Goal: Information Seeking & Learning: Learn about a topic

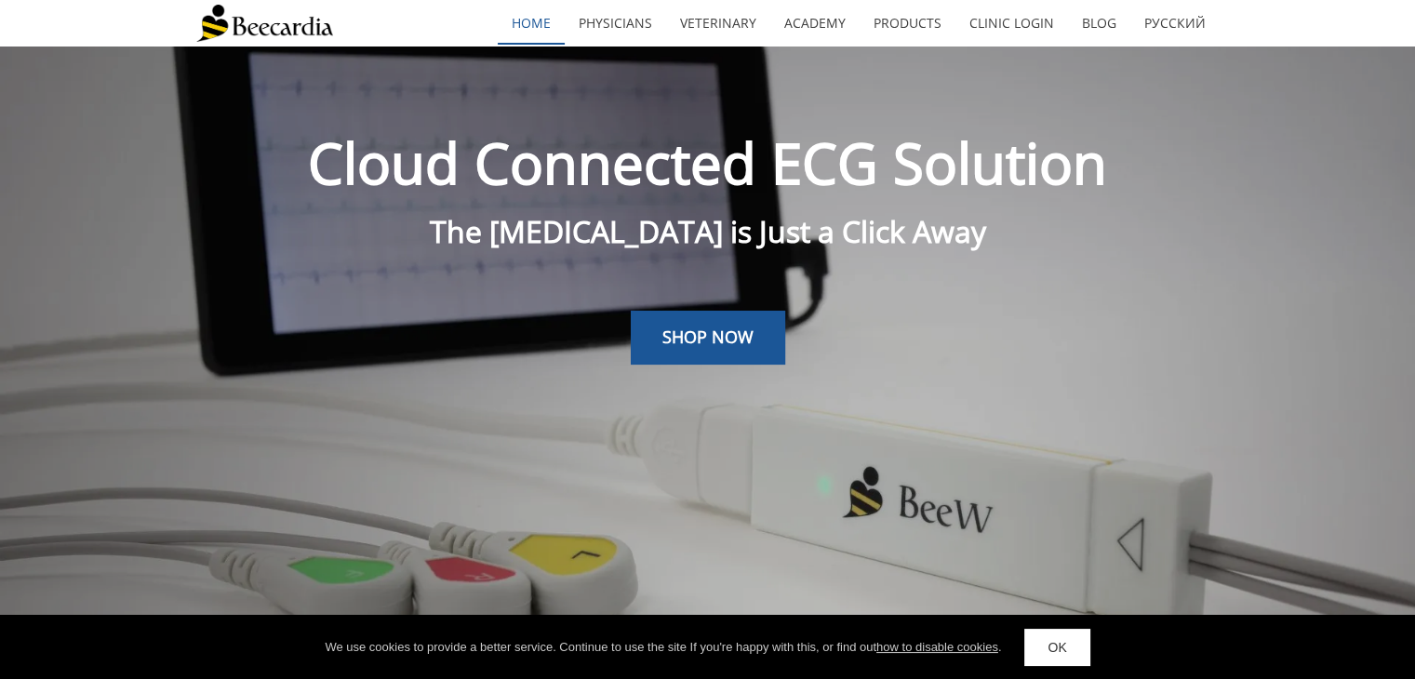
click at [547, 20] on link "home" at bounding box center [531, 23] width 67 height 43
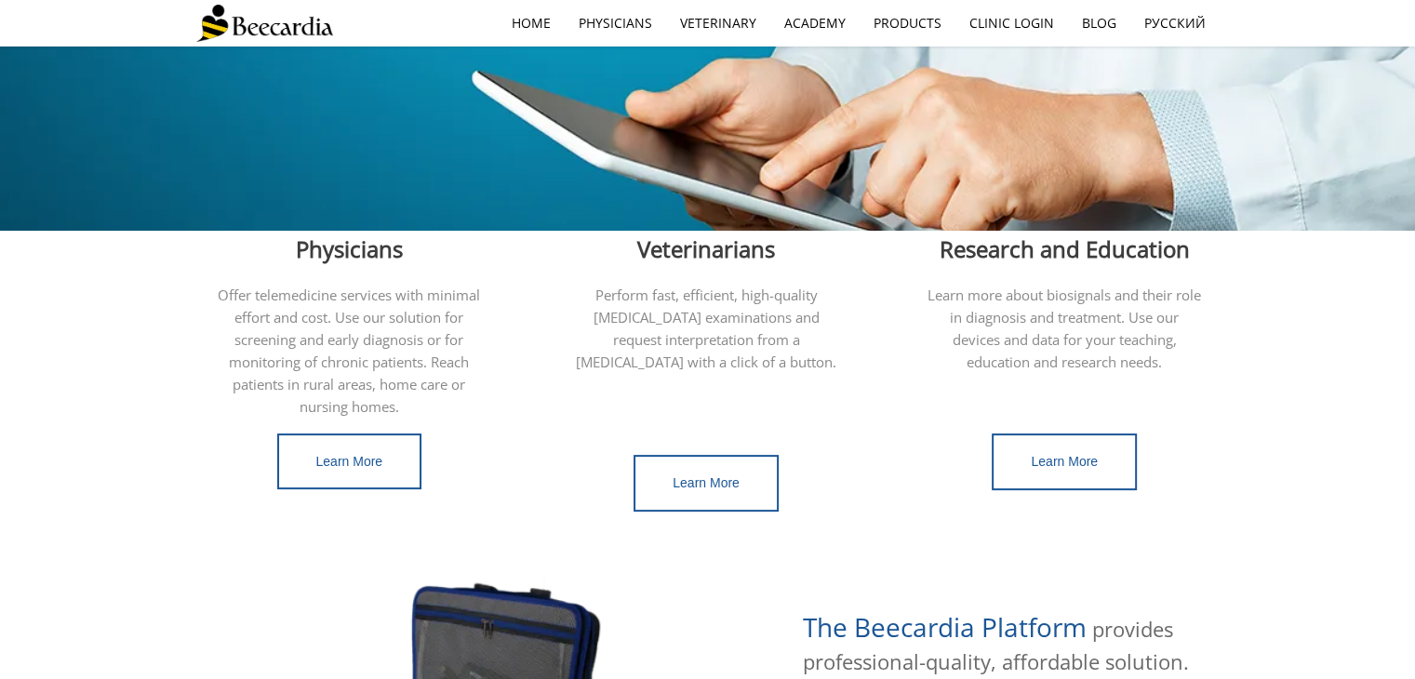
scroll to position [431, 0]
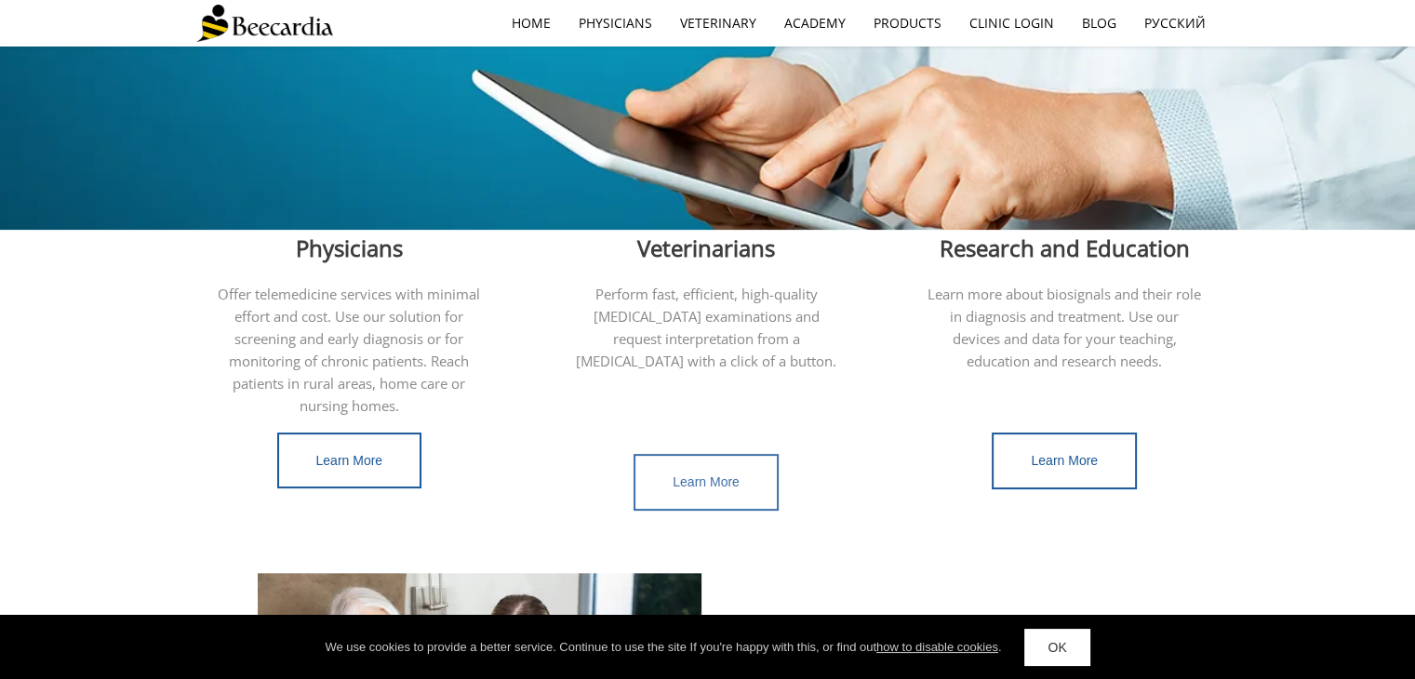
click at [700, 471] on link "Learn More" at bounding box center [705, 482] width 145 height 57
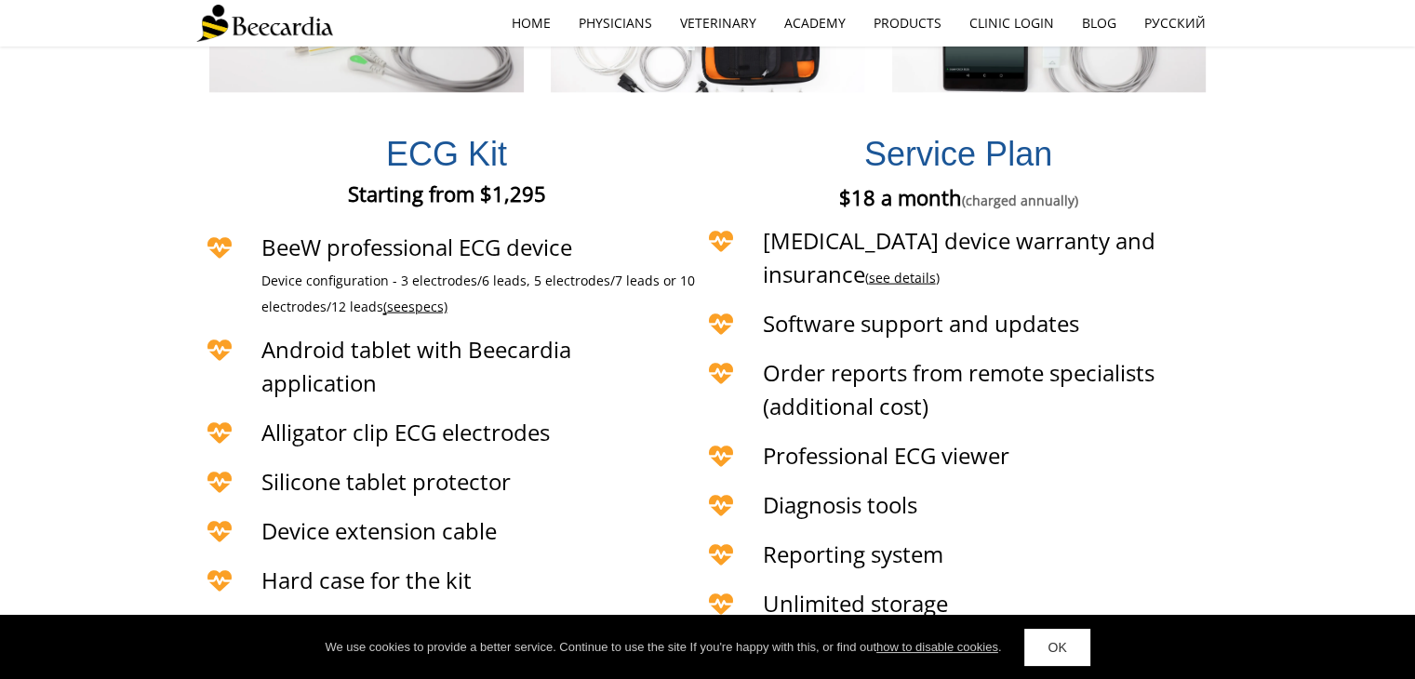
scroll to position [4157, 0]
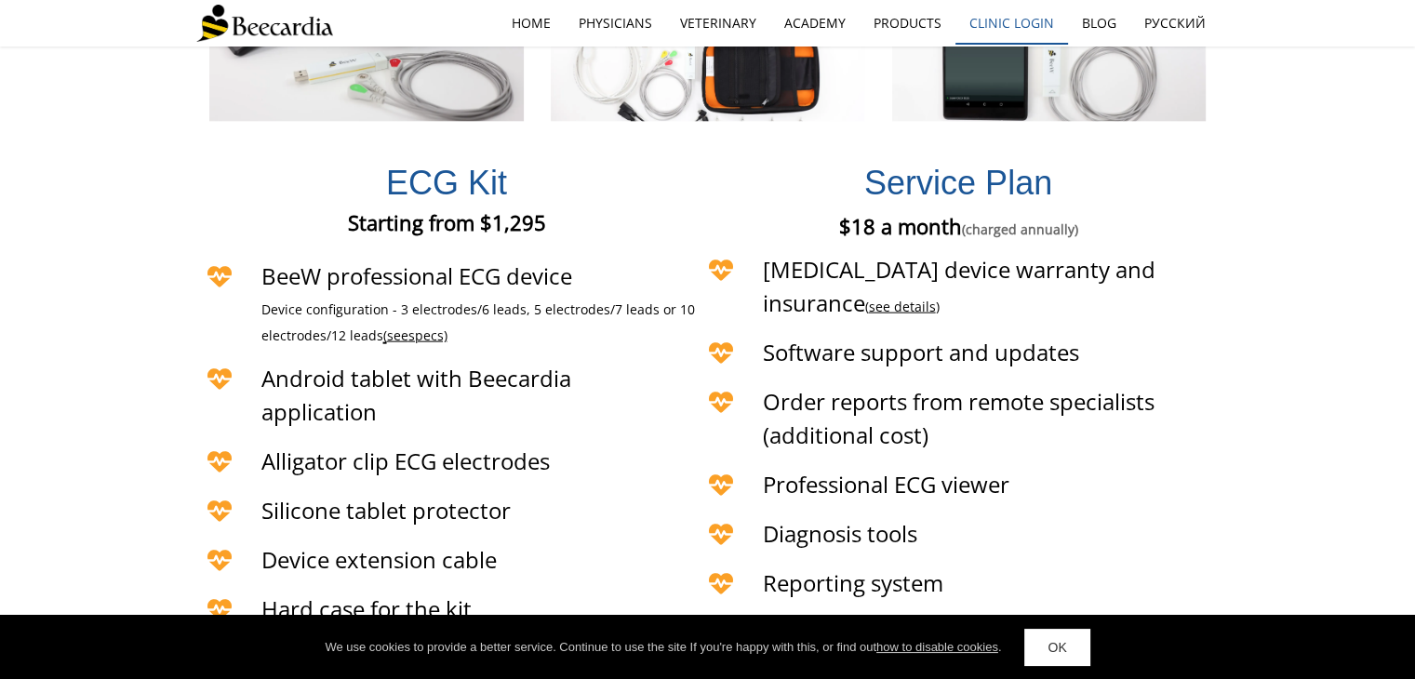
click at [1007, 27] on link "Clinic Login" at bounding box center [1011, 23] width 113 height 43
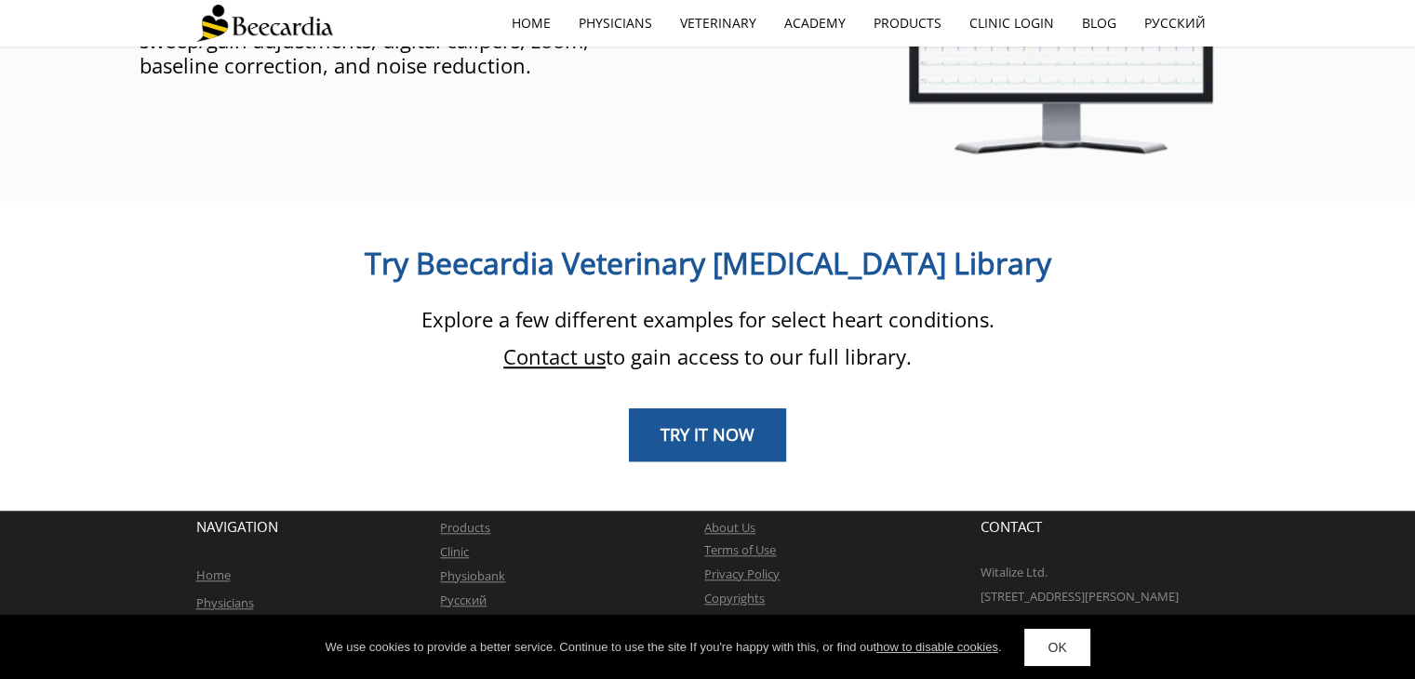
scroll to position [1531, 0]
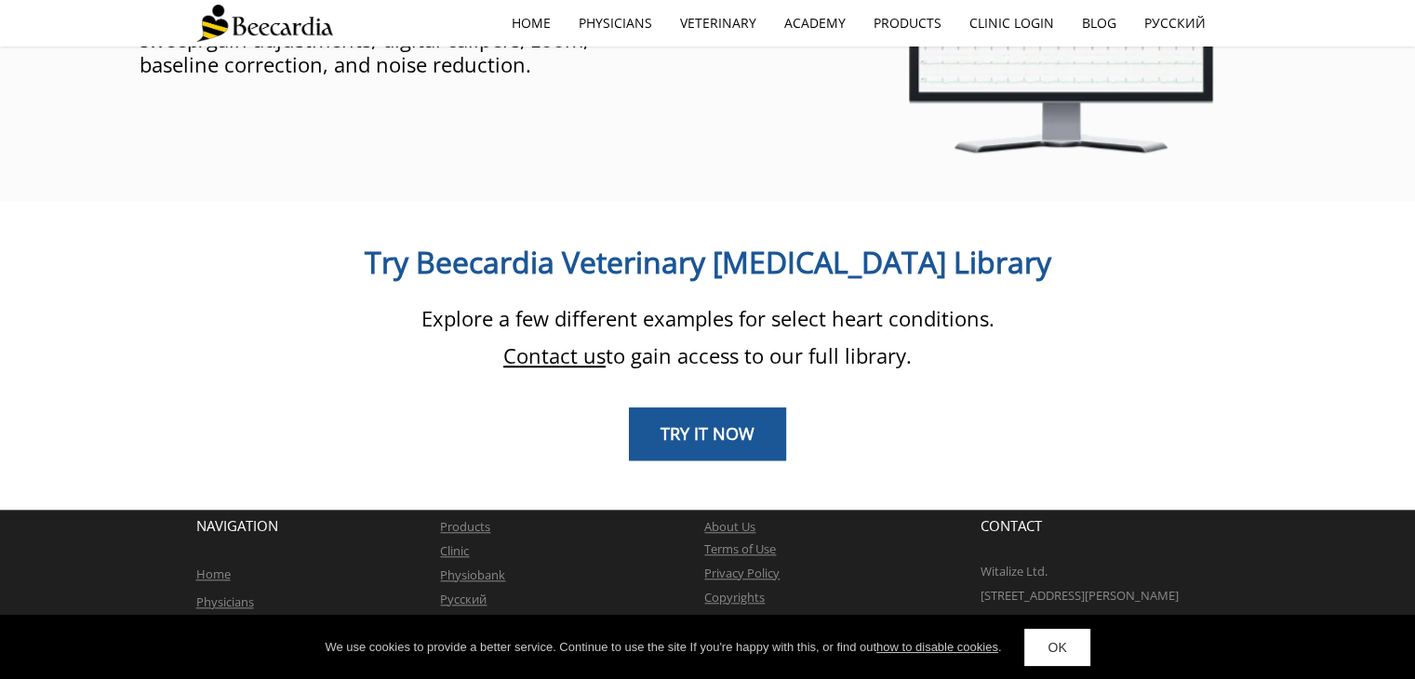
click at [694, 460] on div at bounding box center [707, 476] width 1023 height 32
click at [704, 422] on span "TRY IT NOW" at bounding box center [707, 433] width 94 height 22
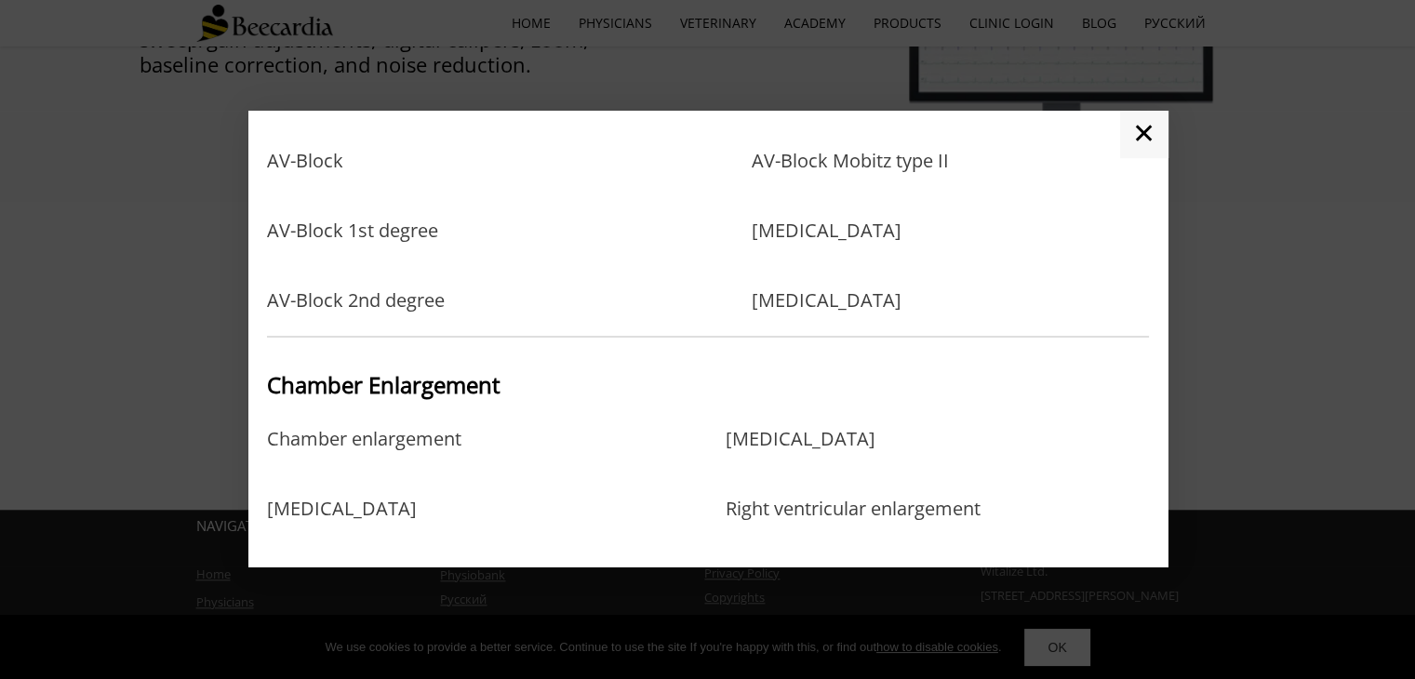
scroll to position [0, 0]
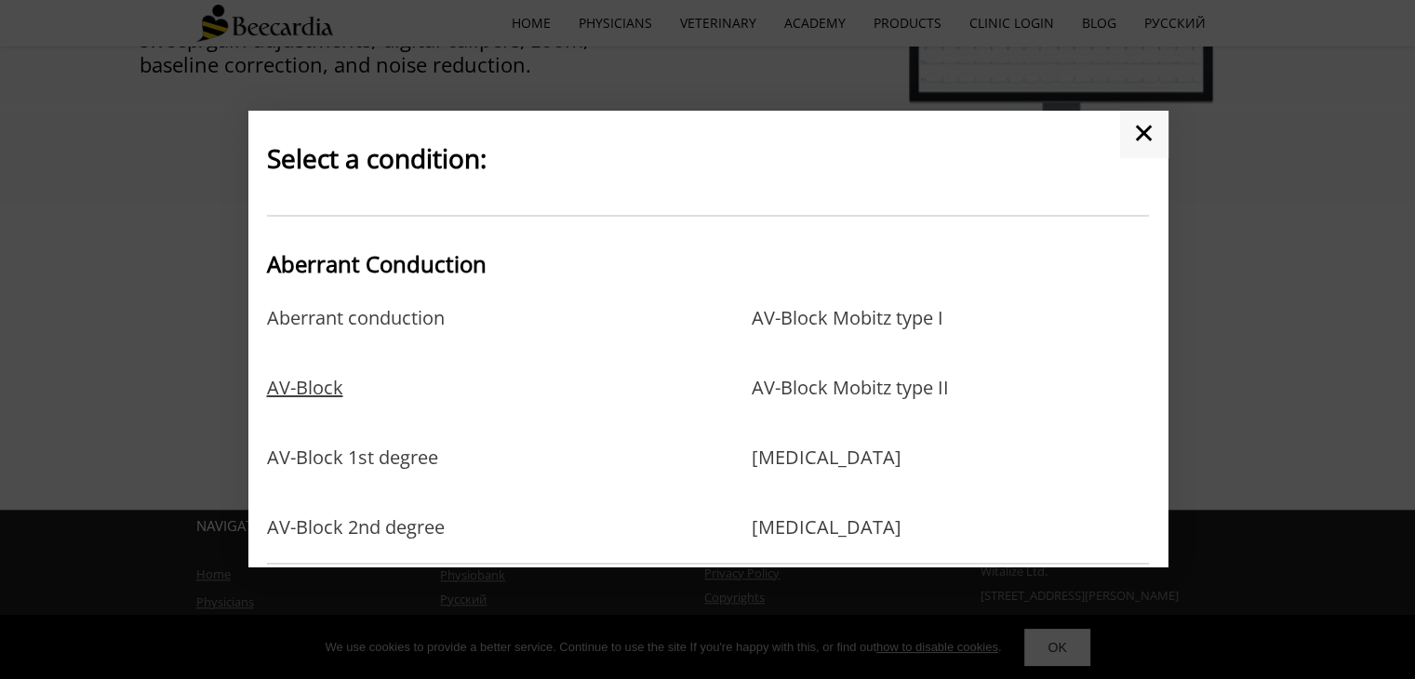
click at [295, 388] on link "AV-Block" at bounding box center [305, 407] width 76 height 60
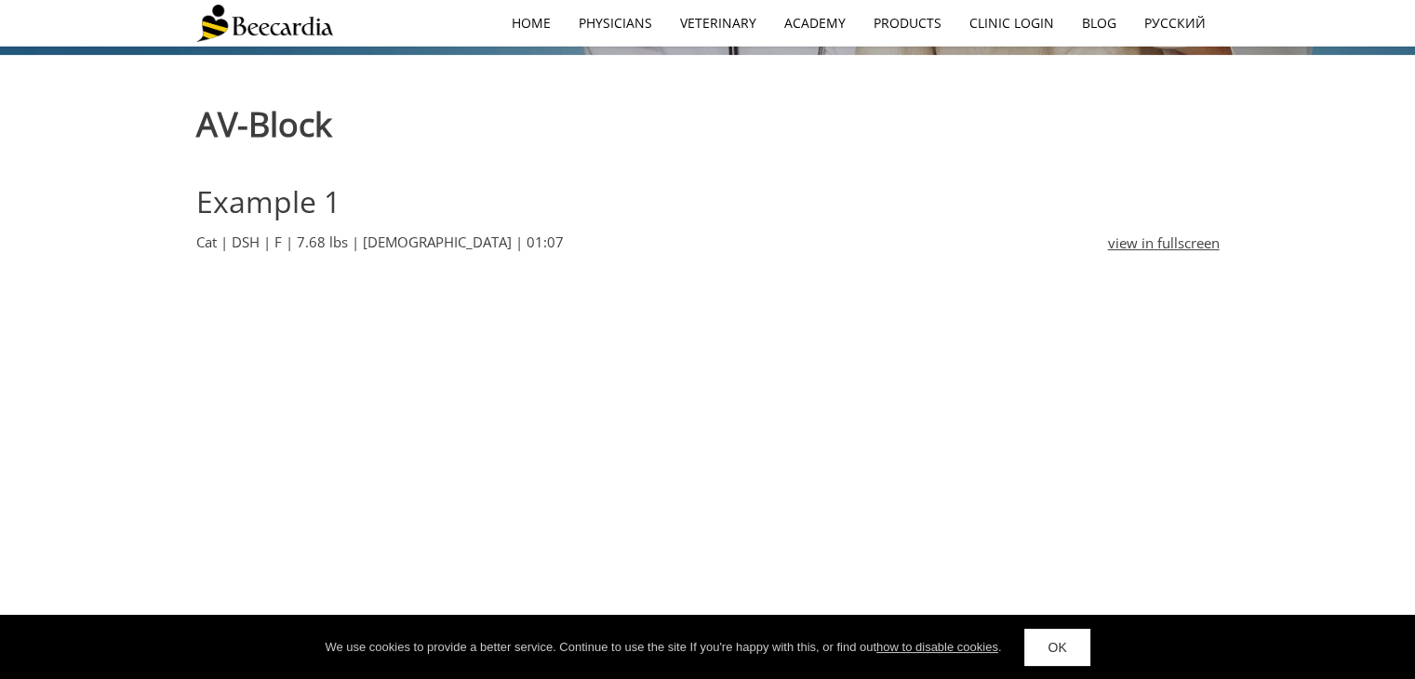
scroll to position [528, 0]
click at [957, 196] on div "Example 1" at bounding box center [707, 200] width 1023 height 52
click at [1157, 237] on link "view in fullscreen" at bounding box center [1164, 243] width 112 height 22
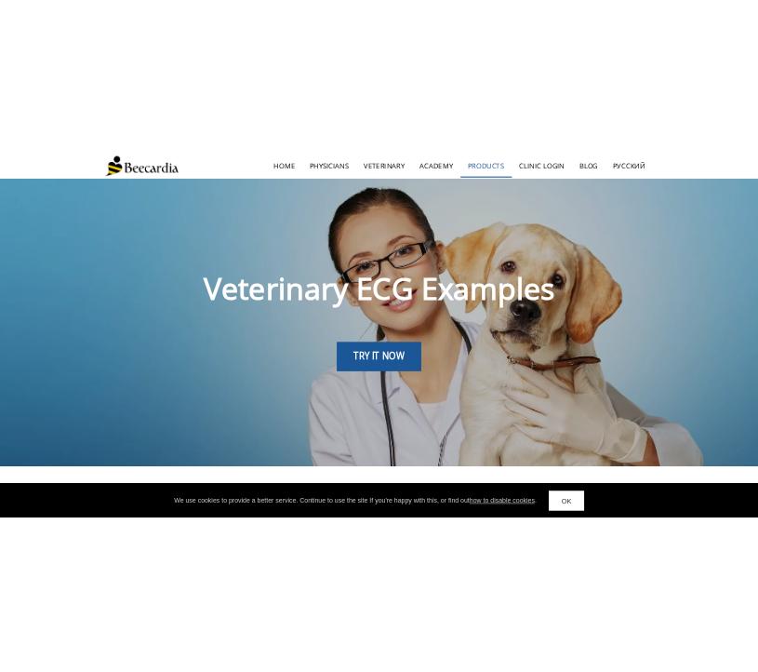
scroll to position [0, 0]
